Goal: Check status: Check status

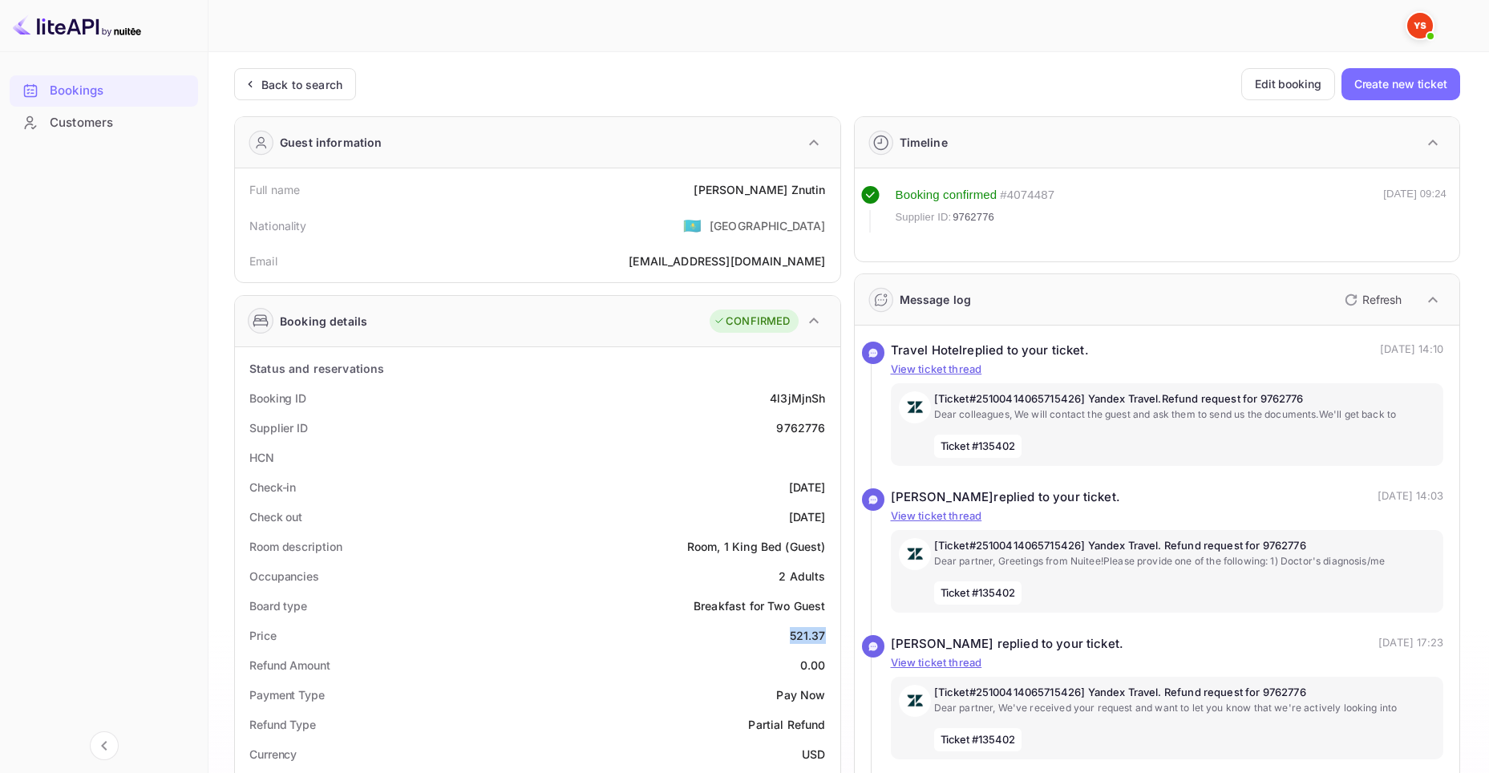
click at [77, 84] on ya-tr-span "Bookings" at bounding box center [77, 91] width 54 height 18
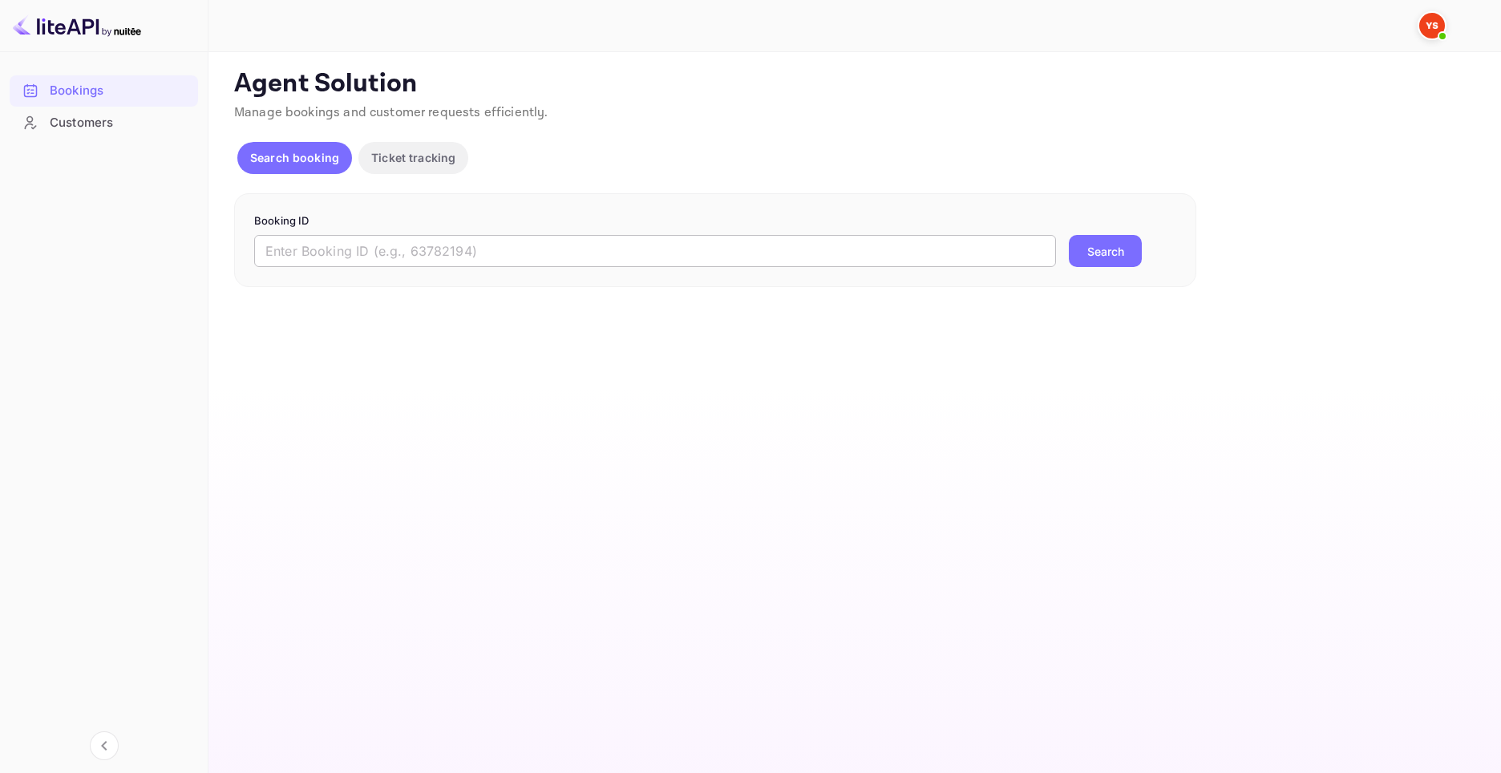
click at [667, 255] on input "text" at bounding box center [655, 251] width 802 height 32
paste input "9694207"
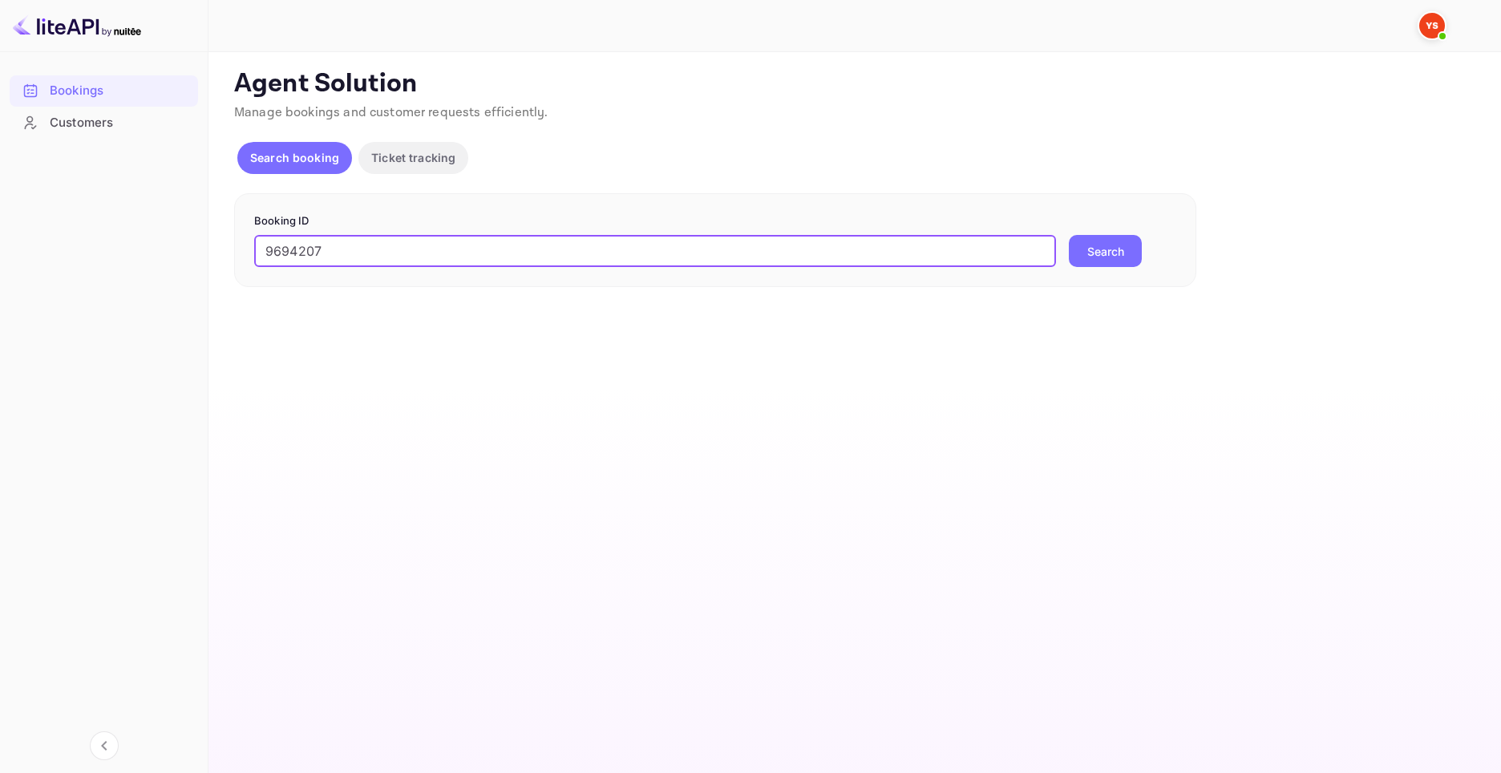
type input "9694207"
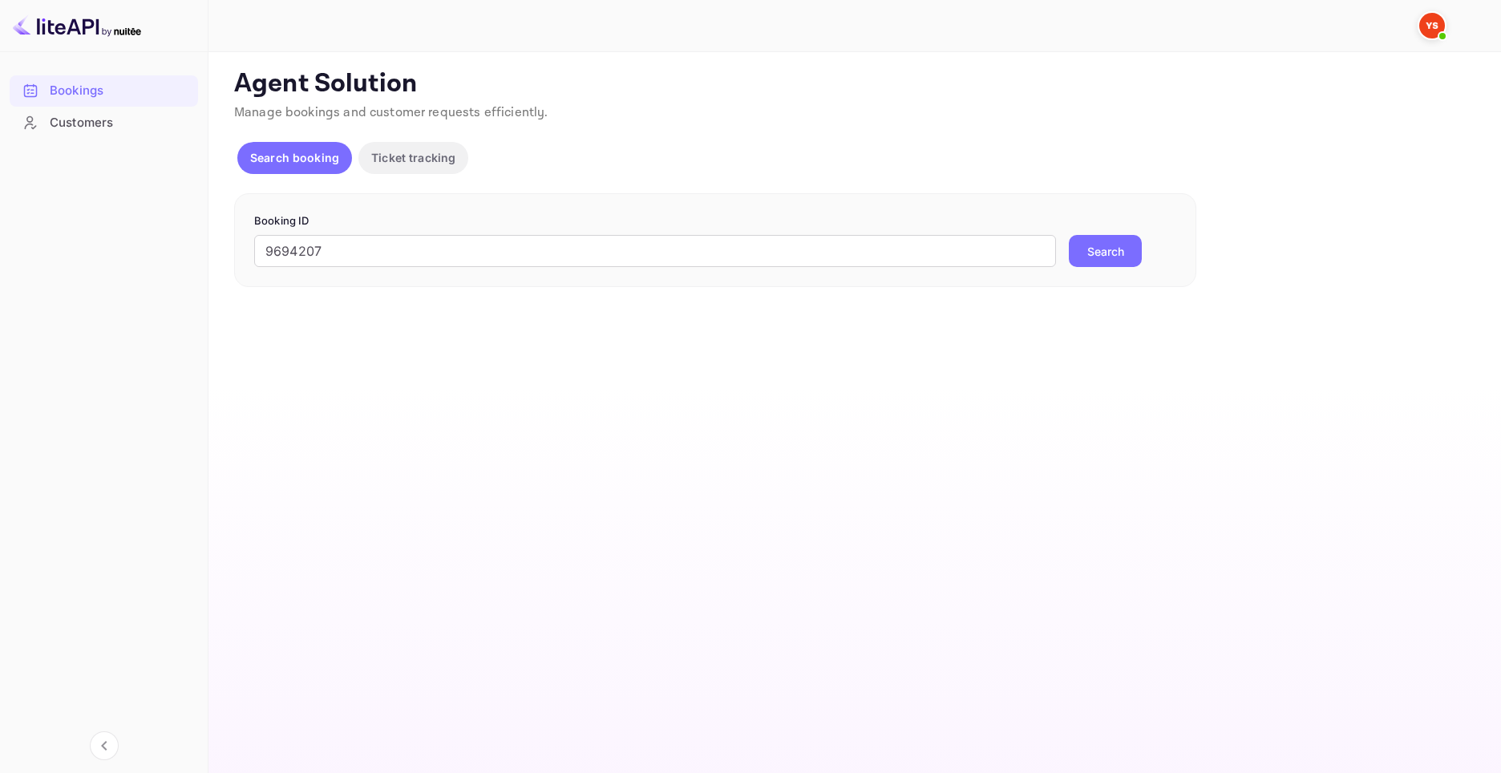
click at [1086, 263] on button "Search" at bounding box center [1105, 251] width 73 height 32
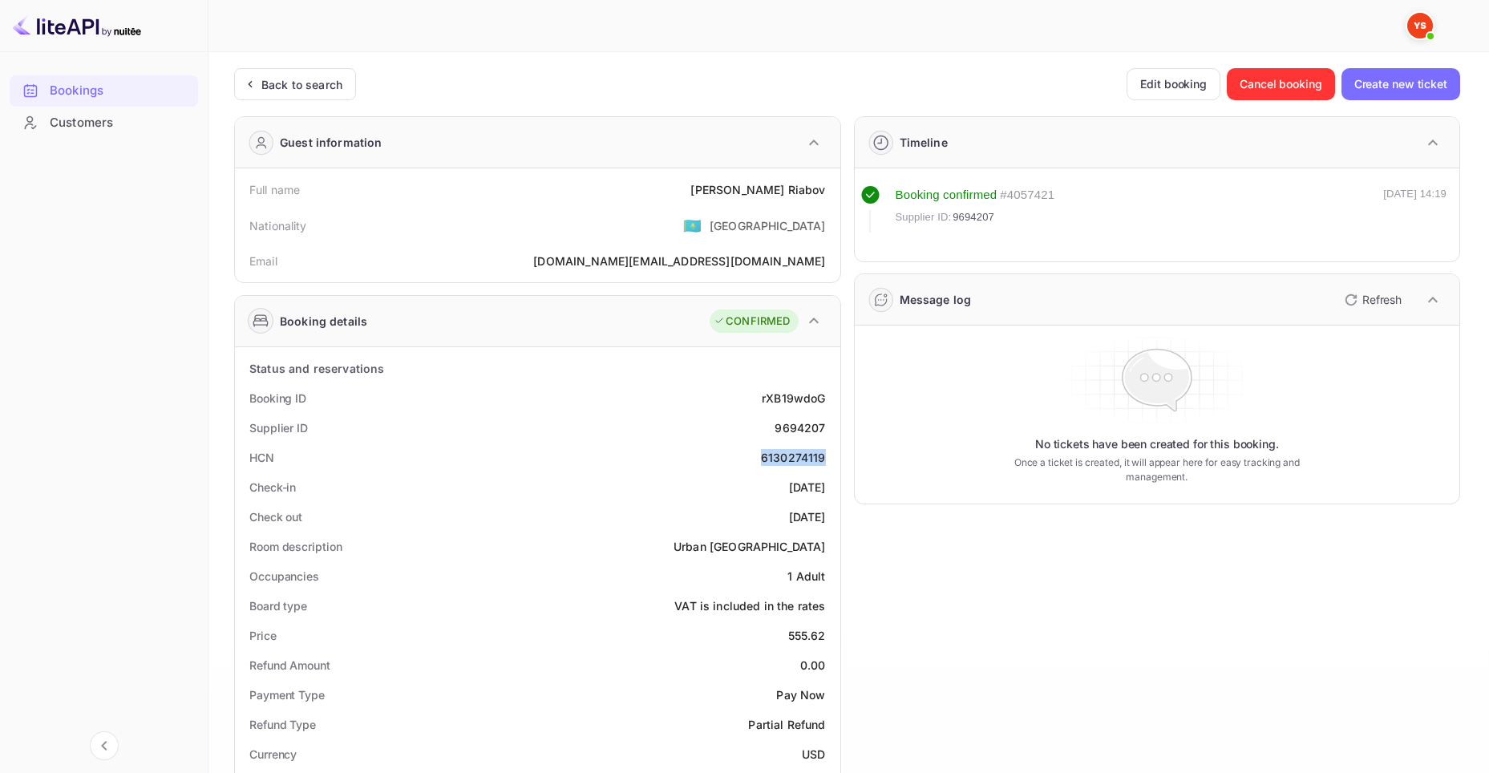
drag, startPoint x: 763, startPoint y: 452, endPoint x: 825, endPoint y: 455, distance: 61.8
click at [825, 455] on div "HCN 6130274119" at bounding box center [537, 458] width 593 height 30
copy div "6130274119"
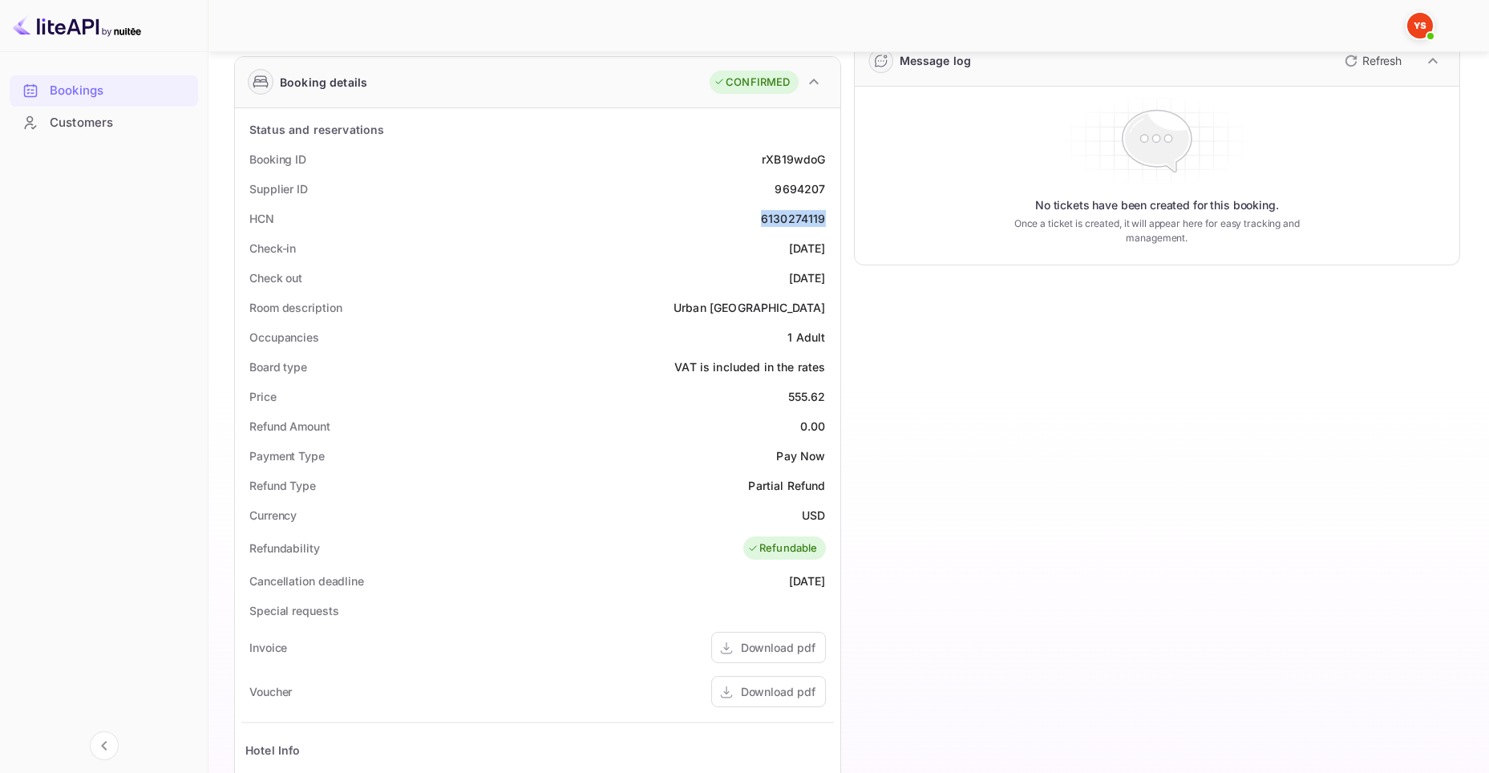
scroll to position [241, 0]
click at [122, 88] on div "Bookings" at bounding box center [120, 91] width 140 height 18
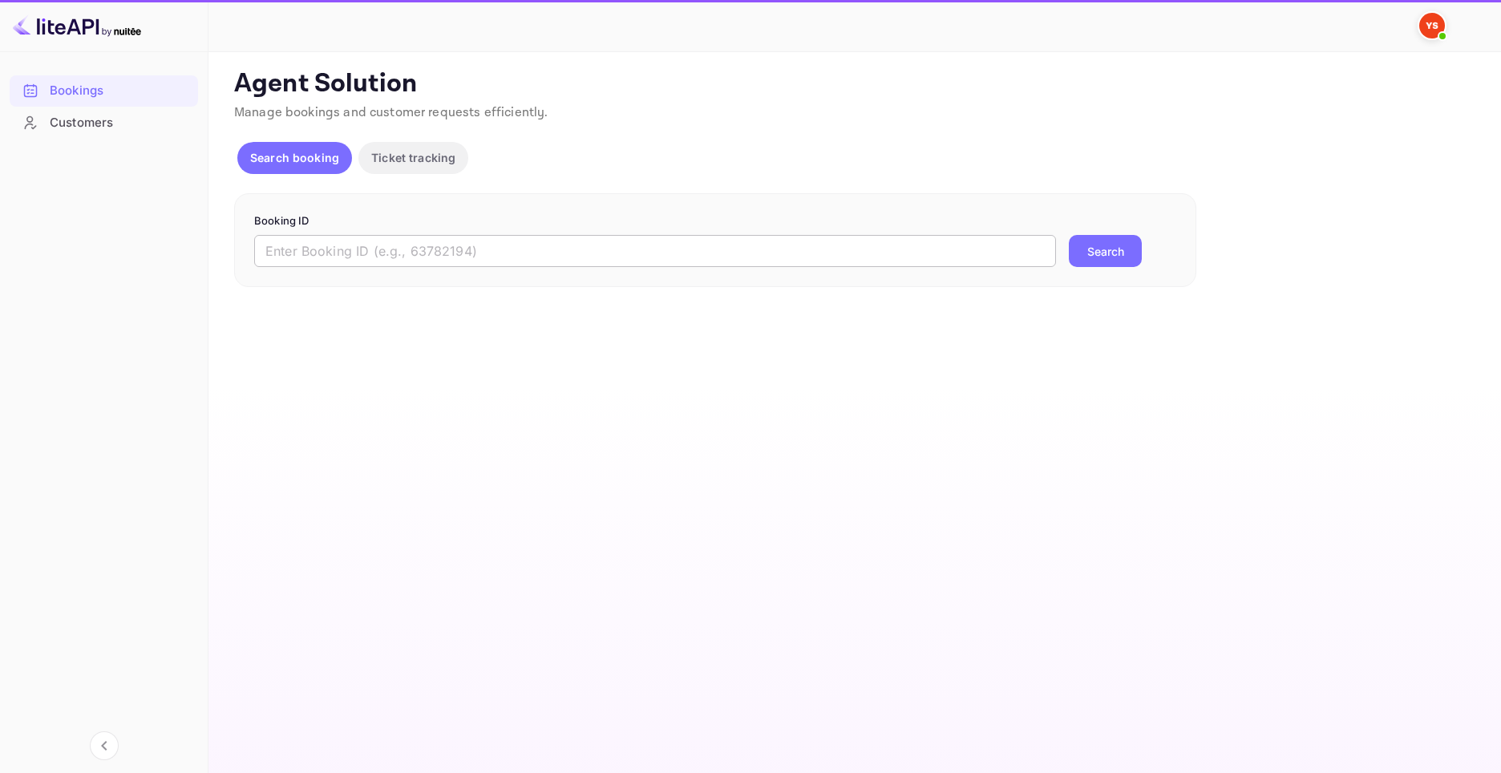
click at [806, 249] on input "text" at bounding box center [655, 251] width 802 height 32
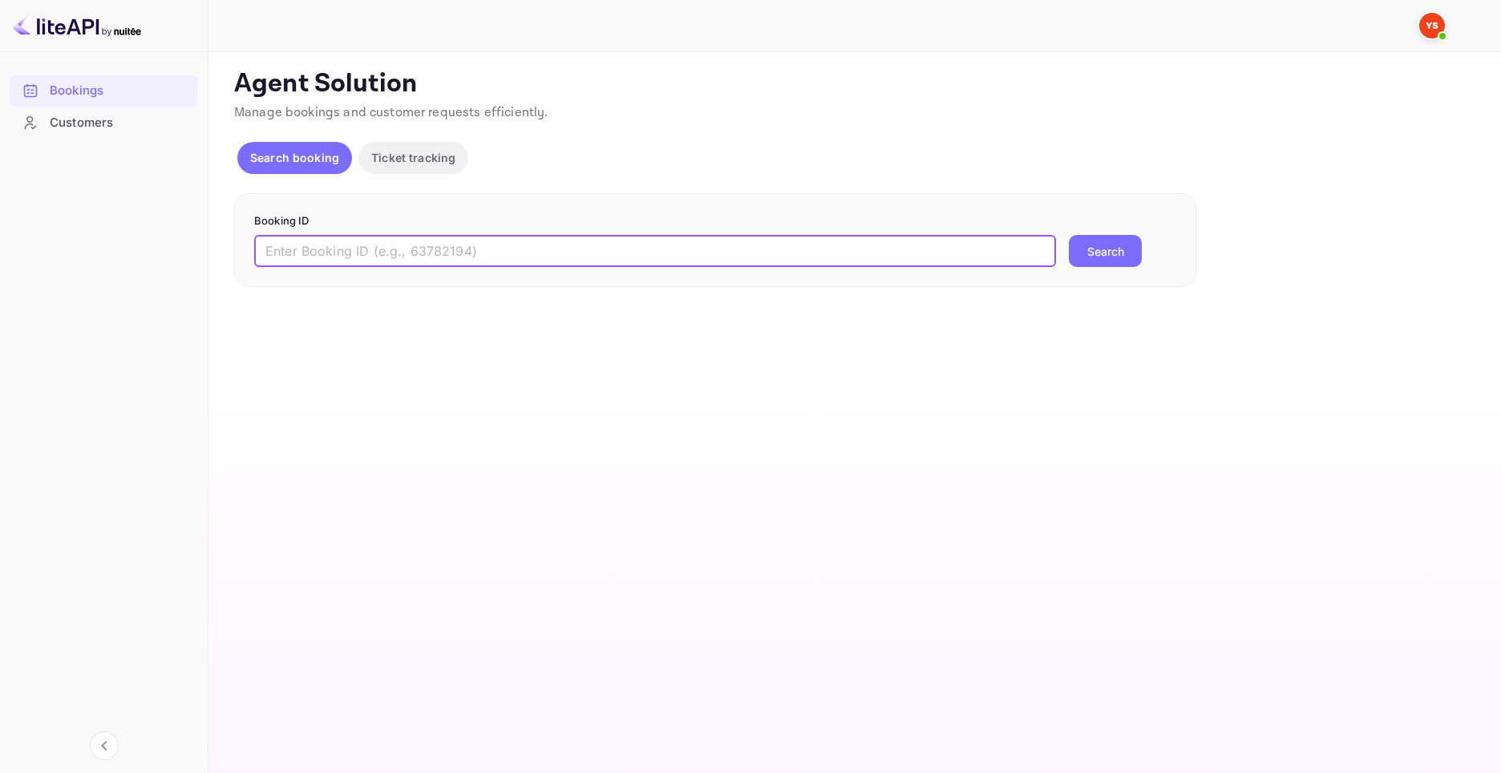
paste input "9714394"
type input "9714394"
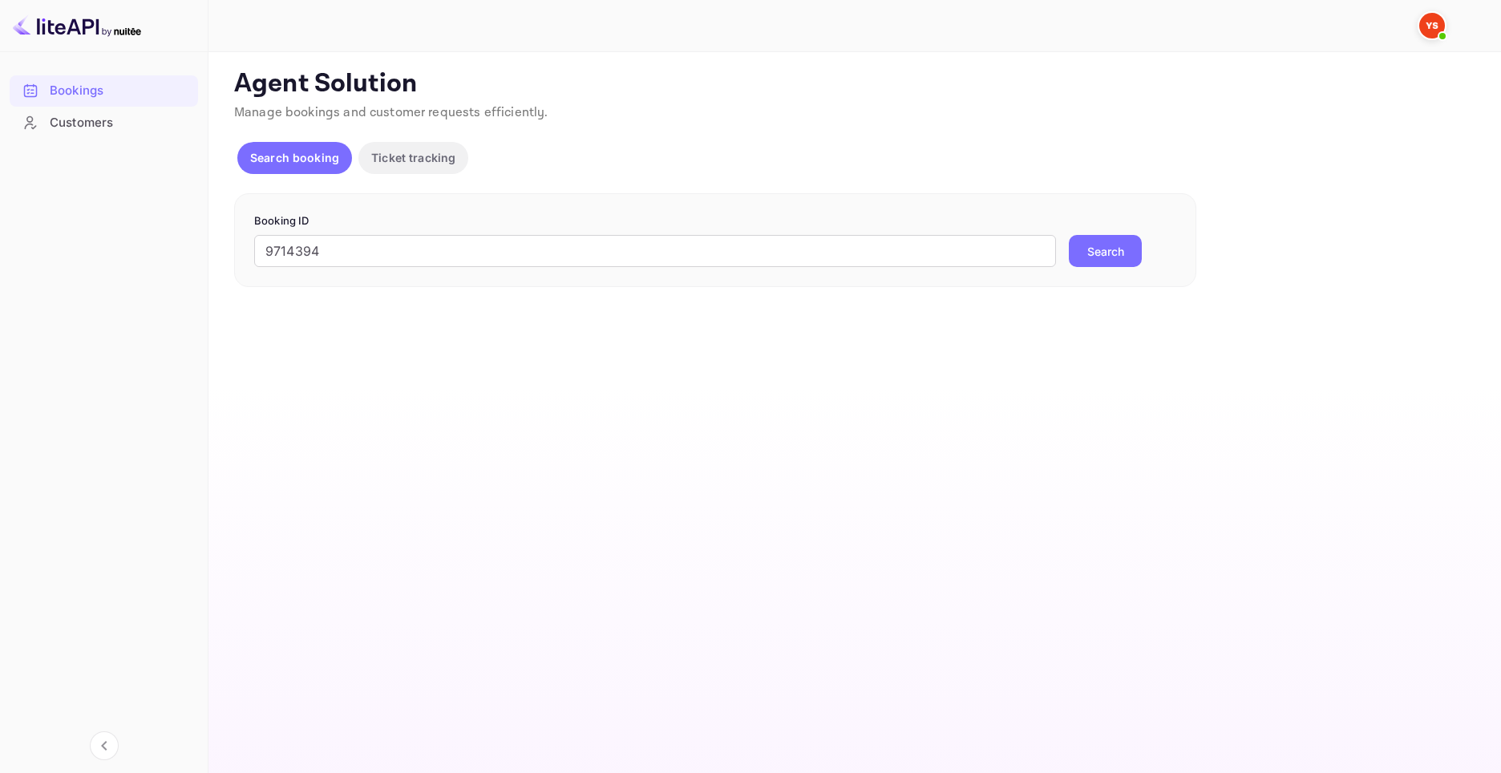
click at [1105, 247] on button "Search" at bounding box center [1105, 251] width 73 height 32
